Goal: Information Seeking & Learning: Learn about a topic

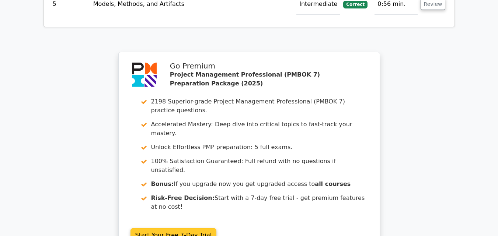
scroll to position [1707, 0]
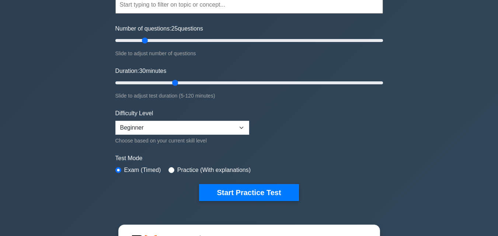
scroll to position [82, 0]
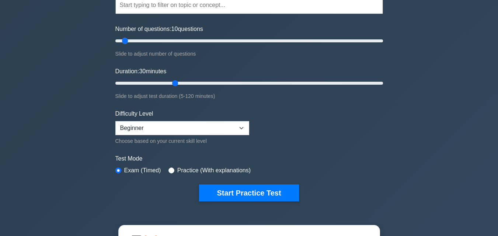
drag, startPoint x: 146, startPoint y: 39, endPoint x: 126, endPoint y: 43, distance: 20.8
type input "10"
click at [126, 43] on input "Number of questions: 10 questions" at bounding box center [249, 41] width 268 height 9
drag, startPoint x: 173, startPoint y: 83, endPoint x: 140, endPoint y: 86, distance: 32.6
type input "15"
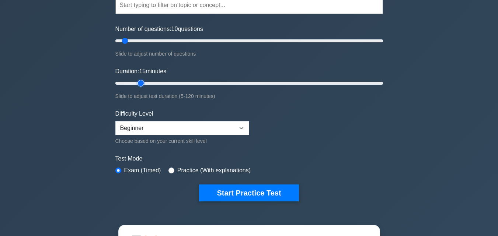
click at [141, 86] on input "Duration: 15 minutes" at bounding box center [249, 83] width 268 height 9
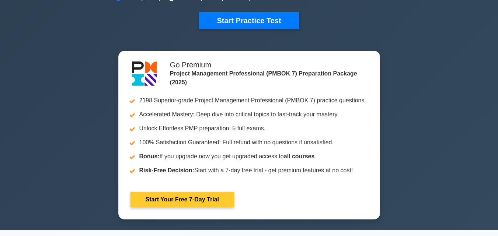
scroll to position [221, 0]
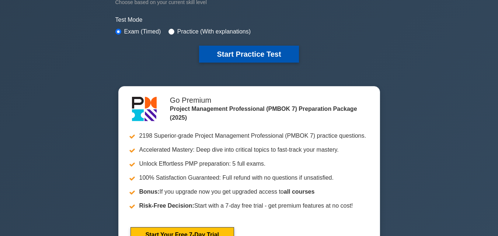
click at [238, 56] on button "Start Practice Test" at bounding box center [249, 54] width 100 height 17
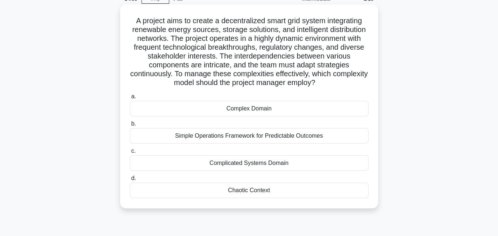
scroll to position [74, 0]
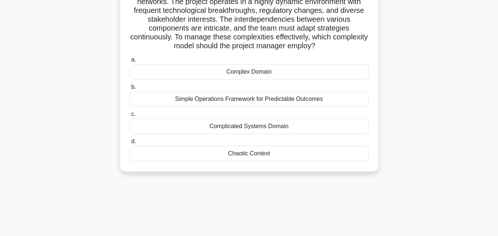
click at [255, 72] on div "Complex Domain" at bounding box center [249, 71] width 239 height 15
click at [130, 62] on input "a. Complex Domain" at bounding box center [130, 60] width 0 height 5
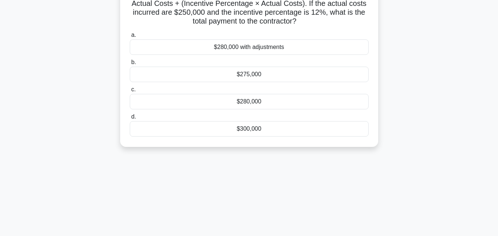
scroll to position [0, 0]
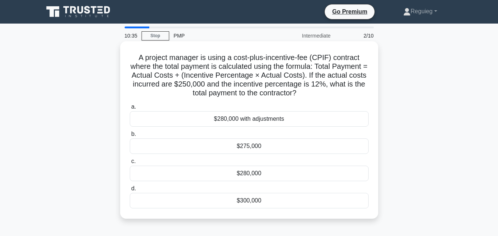
click at [276, 176] on div "$280,000" at bounding box center [249, 173] width 239 height 15
click at [130, 164] on input "c. $280,000" at bounding box center [130, 161] width 0 height 5
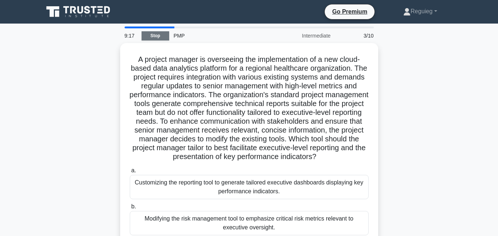
click at [148, 35] on link "Stop" at bounding box center [156, 35] width 28 height 9
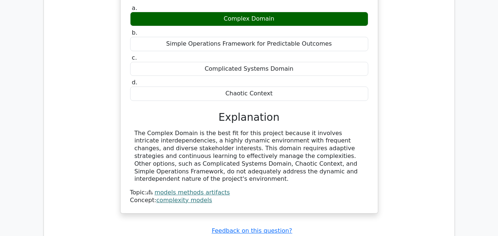
scroll to position [793, 0]
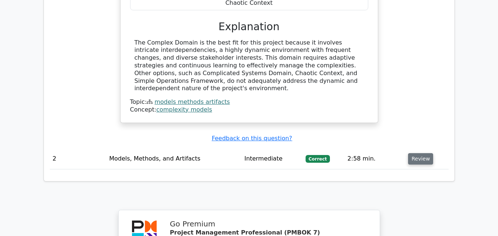
drag, startPoint x: 421, startPoint y: 115, endPoint x: 413, endPoint y: 115, distance: 7.7
click at [420, 153] on button "Review" at bounding box center [420, 158] width 25 height 11
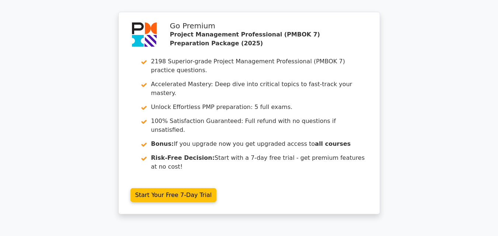
scroll to position [1332, 0]
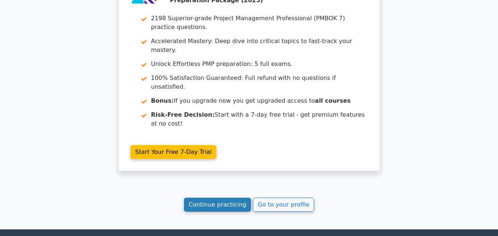
click at [221, 198] on link "Continue practicing" at bounding box center [218, 205] width 68 height 14
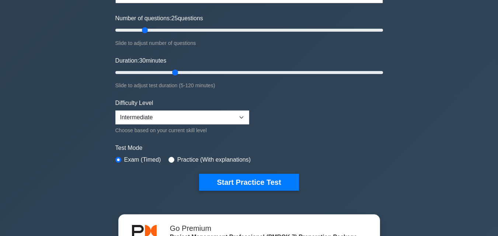
scroll to position [111, 0]
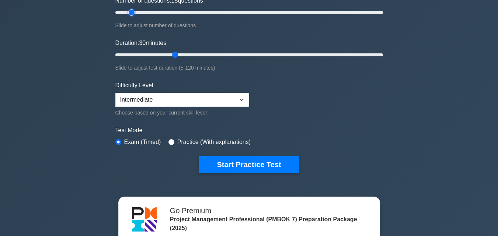
drag, startPoint x: 143, startPoint y: 10, endPoint x: 132, endPoint y: 15, distance: 11.5
click at [132, 15] on input "Number of questions: 15 questions" at bounding box center [249, 12] width 268 height 9
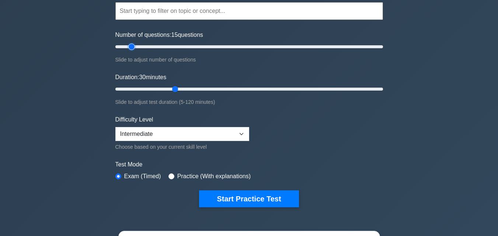
scroll to position [37, 0]
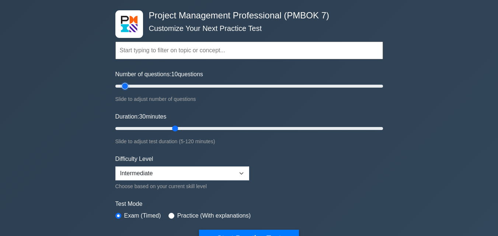
drag, startPoint x: 132, startPoint y: 86, endPoint x: 127, endPoint y: 87, distance: 5.3
type input "10"
click at [127, 87] on input "Number of questions: 10 questions" at bounding box center [249, 86] width 268 height 9
drag, startPoint x: 172, startPoint y: 128, endPoint x: 196, endPoint y: 146, distance: 30.4
type input "15"
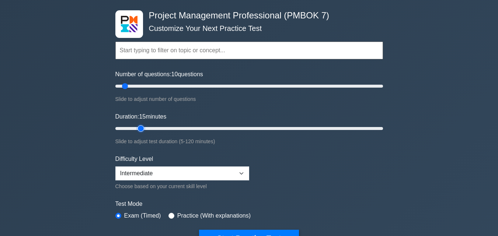
click at [144, 132] on input "Duration: 15 minutes" at bounding box center [249, 128] width 268 height 9
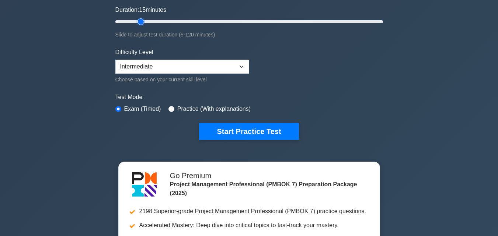
scroll to position [221, 0]
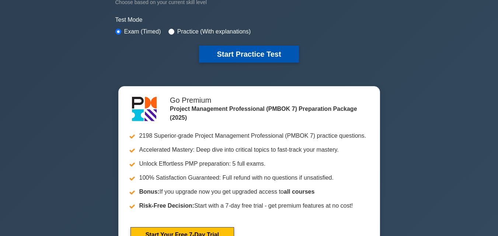
click at [237, 46] on button "Start Practice Test" at bounding box center [249, 54] width 100 height 17
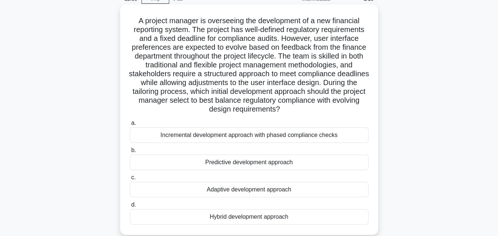
scroll to position [74, 0]
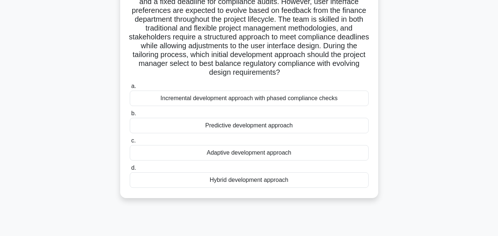
click at [204, 179] on div "Hybrid development approach" at bounding box center [249, 180] width 239 height 15
click at [130, 171] on input "d. Hybrid development approach" at bounding box center [130, 168] width 0 height 5
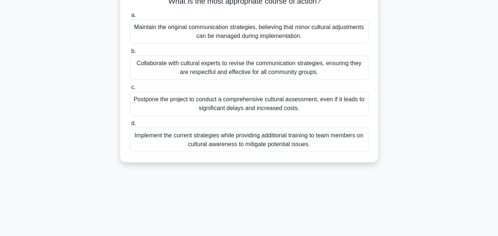
scroll to position [111, 0]
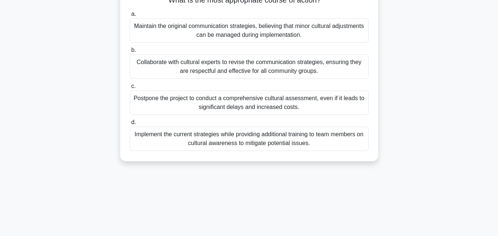
click at [169, 75] on div "Collaborate with cultural experts to revise the communication strategies, ensur…" at bounding box center [249, 67] width 239 height 24
click at [130, 53] on input "b. Collaborate with cultural experts to revise the communication strategies, en…" at bounding box center [130, 50] width 0 height 5
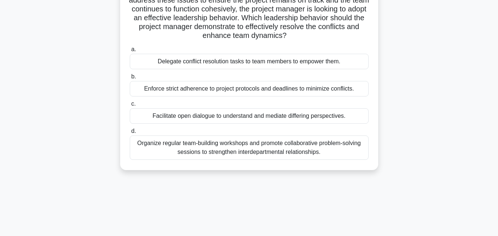
click at [293, 119] on div "Facilitate open dialogue to understand and mediate differing perspectives." at bounding box center [249, 115] width 239 height 15
click at [130, 107] on input "c. Facilitate open dialogue to understand and mediate differing perspectives." at bounding box center [130, 104] width 0 height 5
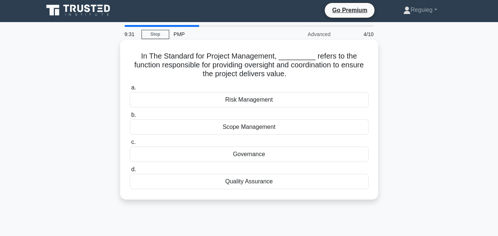
scroll to position [0, 0]
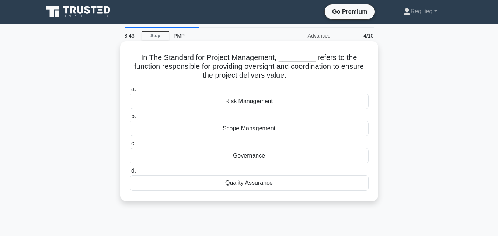
click at [264, 155] on div "Governance" at bounding box center [249, 155] width 239 height 15
click at [130, 146] on input "c. Governance" at bounding box center [130, 144] width 0 height 5
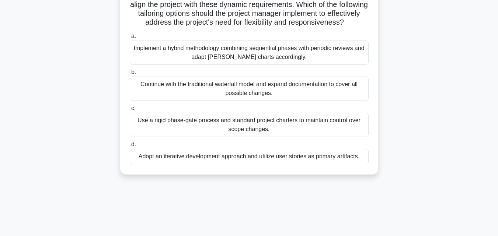
scroll to position [111, 0]
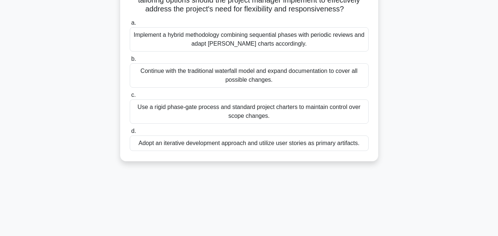
click at [173, 151] on div "Adopt an iterative development approach and utilize user stories as primary art…" at bounding box center [249, 143] width 239 height 15
click at [130, 134] on input "d. Adopt an iterative development approach and utilize user stories as primary …" at bounding box center [130, 131] width 0 height 5
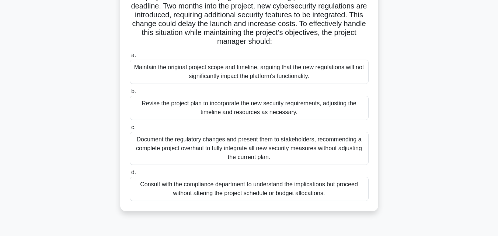
scroll to position [74, 0]
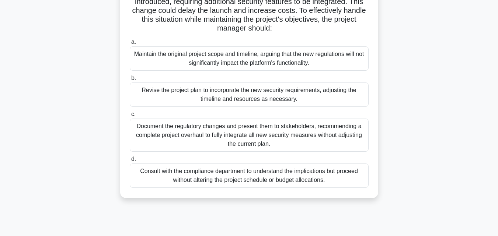
click at [238, 175] on div "Consult with the compliance department to understand the implications but proce…" at bounding box center [249, 176] width 239 height 24
click at [130, 162] on input "d. Consult with the compliance department to understand the implications but pr…" at bounding box center [130, 159] width 0 height 5
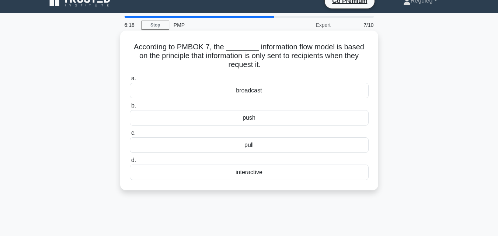
scroll to position [0, 0]
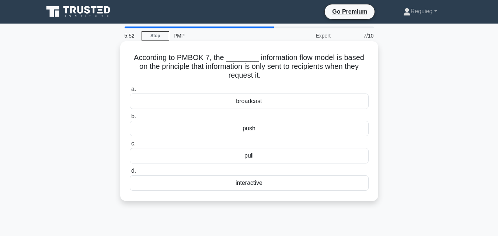
click at [254, 185] on div "interactive" at bounding box center [249, 183] width 239 height 15
click at [130, 174] on input "d. interactive" at bounding box center [130, 171] width 0 height 5
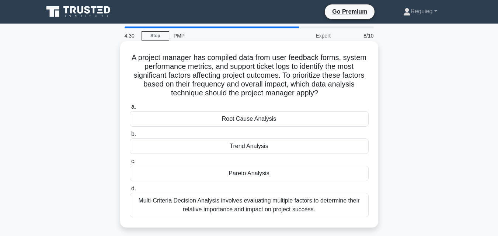
click at [226, 121] on div "Root Cause Analysis" at bounding box center [249, 118] width 239 height 15
click at [130, 110] on input "a. Root Cause Analysis" at bounding box center [130, 107] width 0 height 5
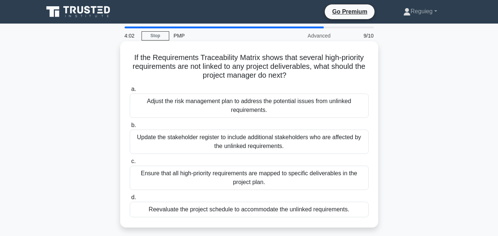
scroll to position [37, 0]
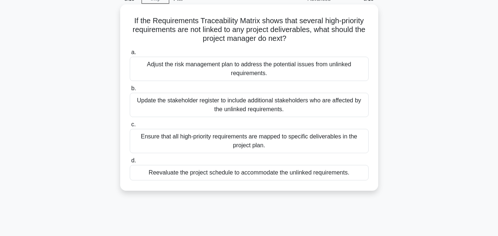
click at [206, 177] on div "Reevaluate the project schedule to accommodate the unlinked requirements." at bounding box center [249, 172] width 239 height 15
click at [130, 163] on input "d. Reevaluate the project schedule to accommodate the unlinked requirements." at bounding box center [130, 161] width 0 height 5
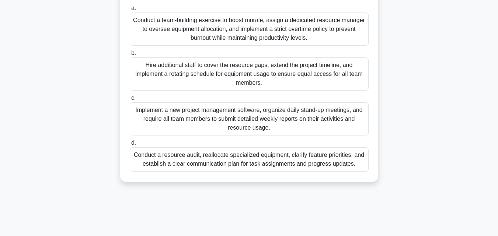
scroll to position [148, 0]
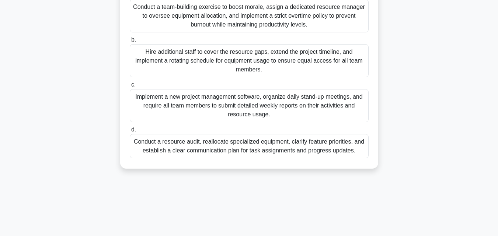
click at [205, 152] on div "Conduct a resource audit, reallocate specialized equipment, clarify feature pri…" at bounding box center [249, 146] width 239 height 24
click at [130, 132] on input "d. Conduct a resource audit, reallocate specialized equipment, clarify feature …" at bounding box center [130, 130] width 0 height 5
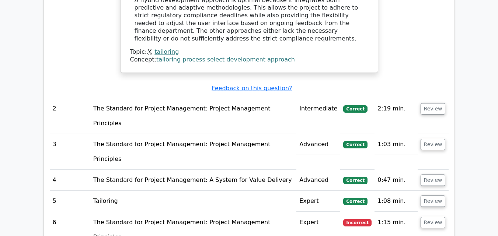
scroll to position [922, 0]
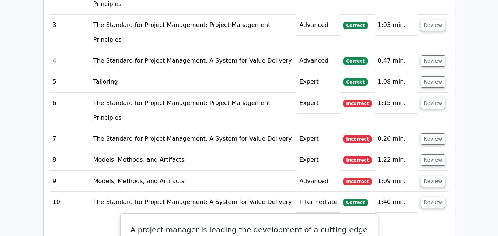
scroll to position [959, 0]
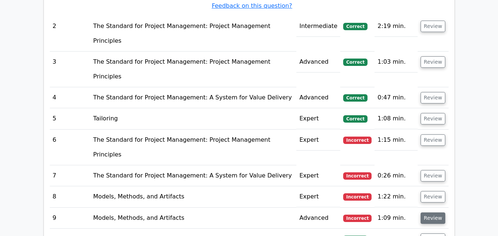
click at [434, 213] on button "Review" at bounding box center [433, 218] width 25 height 11
click at [430, 191] on button "Review" at bounding box center [433, 196] width 25 height 11
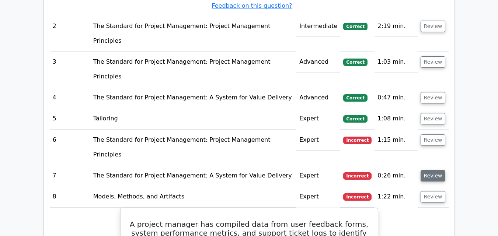
click at [430, 170] on button "Review" at bounding box center [433, 175] width 25 height 11
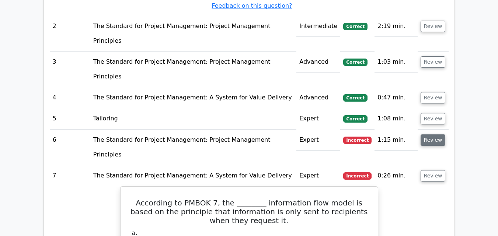
click at [435, 135] on button "Review" at bounding box center [433, 140] width 25 height 11
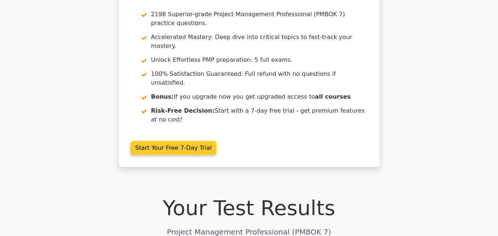
scroll to position [0, 0]
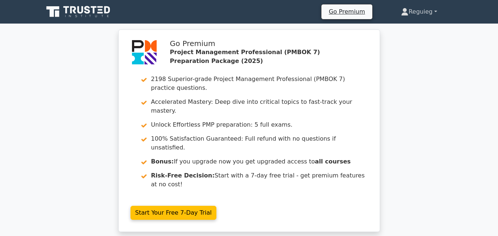
click at [430, 11] on link "Reguieg" at bounding box center [419, 11] width 71 height 15
click at [436, 11] on link "Reguieg" at bounding box center [419, 11] width 71 height 15
click at [438, 10] on link "Reguieg" at bounding box center [419, 11] width 71 height 15
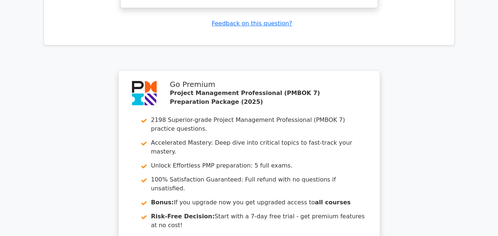
scroll to position [3081, 0]
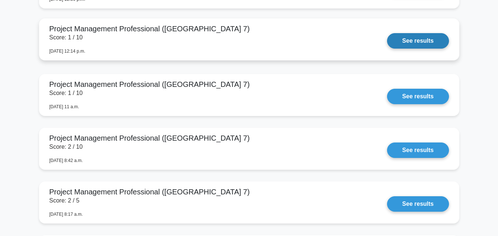
scroll to position [2066, 0]
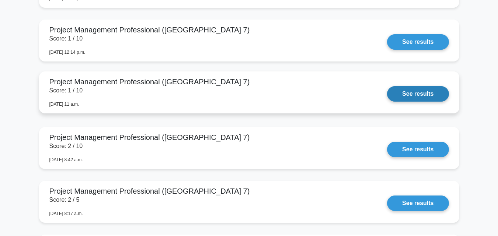
click at [407, 97] on link "See results" at bounding box center [418, 93] width 62 height 15
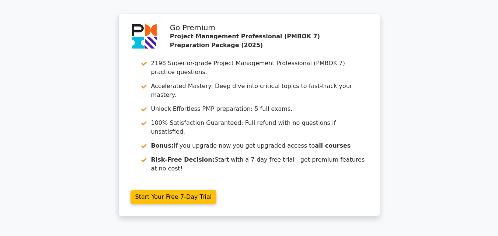
scroll to position [1248, 0]
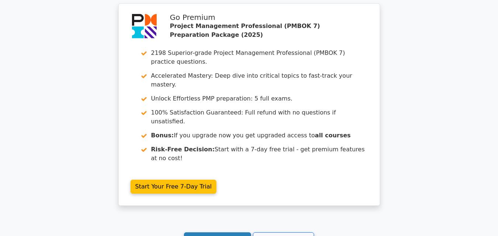
click at [198, 233] on link "Continue practicing" at bounding box center [218, 240] width 68 height 14
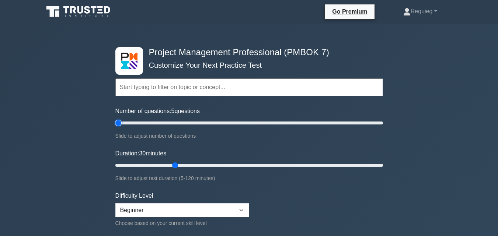
drag, startPoint x: 145, startPoint y: 125, endPoint x: 123, endPoint y: 127, distance: 21.8
type input "5"
click at [120, 128] on input "Number of questions: 5 questions" at bounding box center [249, 123] width 268 height 9
drag, startPoint x: 178, startPoint y: 166, endPoint x: 135, endPoint y: 170, distance: 43.8
type input "10"
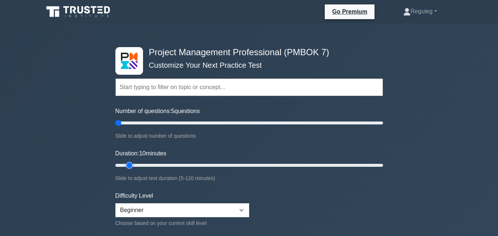
click at [135, 170] on input "Duration: 10 minutes" at bounding box center [249, 165] width 268 height 9
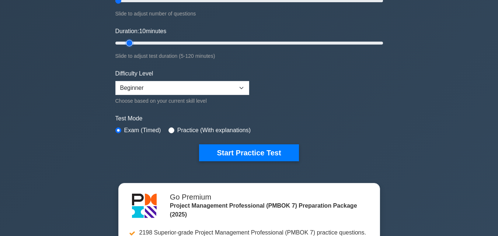
scroll to position [148, 0]
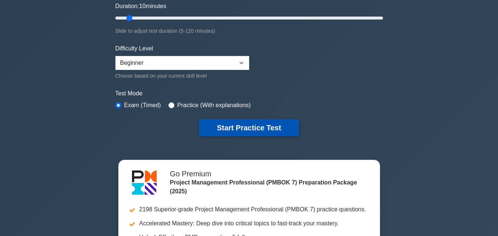
click at [250, 124] on button "Start Practice Test" at bounding box center [249, 128] width 100 height 17
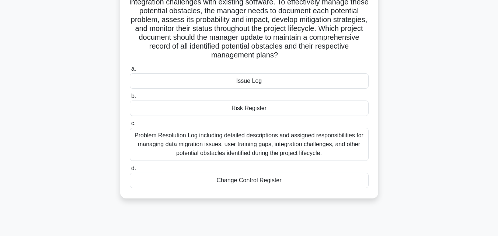
scroll to position [111, 0]
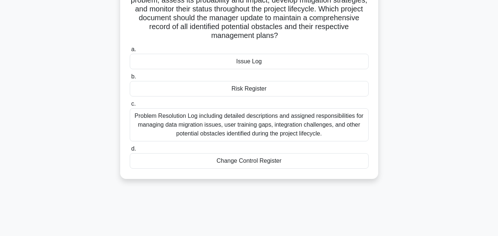
click at [225, 159] on div "Change Control Register" at bounding box center [249, 160] width 239 height 15
click at [130, 152] on input "d. Change Control Register" at bounding box center [130, 149] width 0 height 5
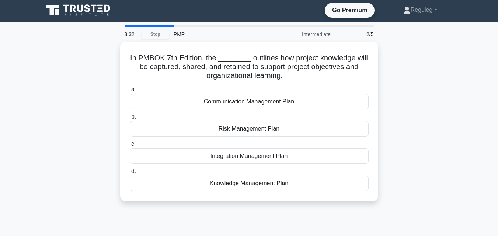
scroll to position [0, 0]
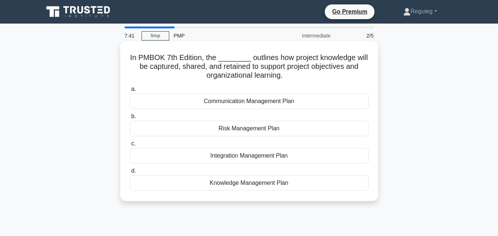
click at [244, 185] on div "Knowledge Management Plan" at bounding box center [249, 183] width 239 height 15
click at [130, 174] on input "d. Knowledge Management Plan" at bounding box center [130, 171] width 0 height 5
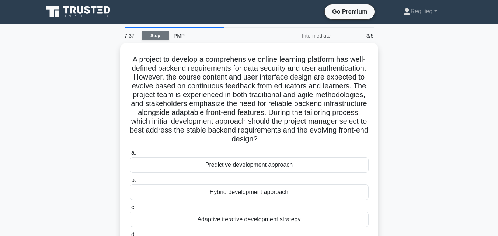
click at [158, 36] on link "Stop" at bounding box center [156, 35] width 28 height 9
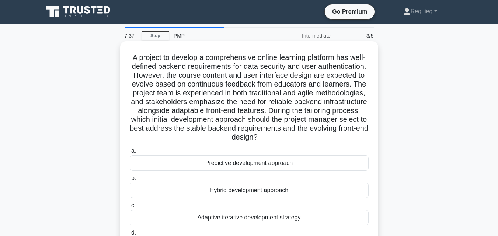
scroll to position [37, 0]
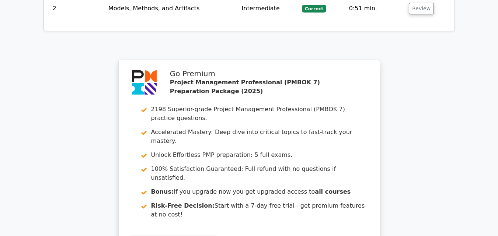
scroll to position [885, 0]
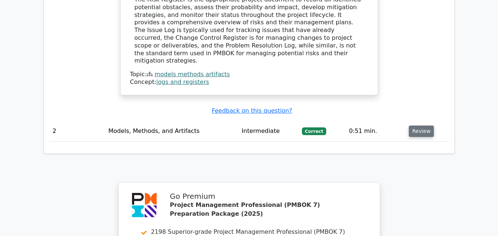
click at [412, 126] on button "Review" at bounding box center [421, 131] width 25 height 11
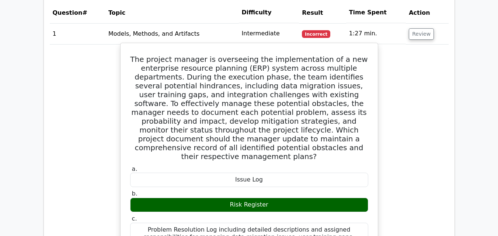
scroll to position [553, 0]
